Goal: Find specific page/section: Find specific page/section

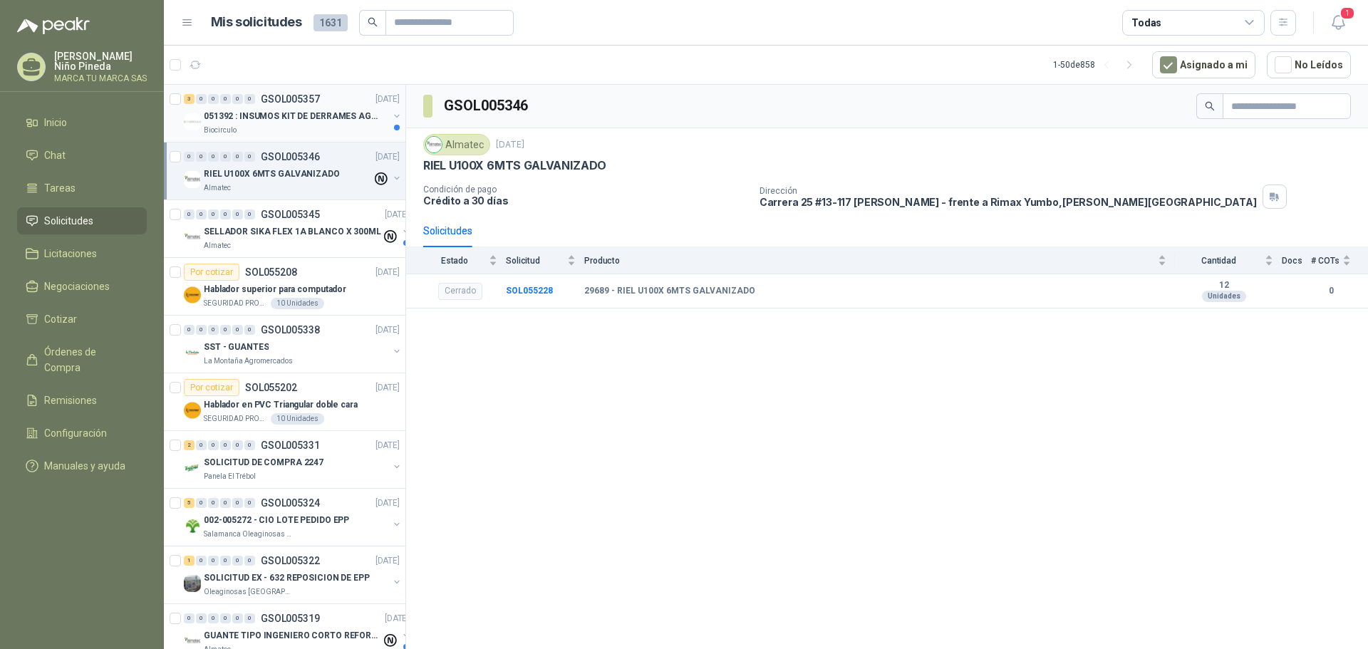
click at [303, 120] on p "051392 : INSUMOS KIT DE DERRAMES AGOSTO 2025" at bounding box center [292, 117] width 177 height 14
